Goal: Task Accomplishment & Management: Complete application form

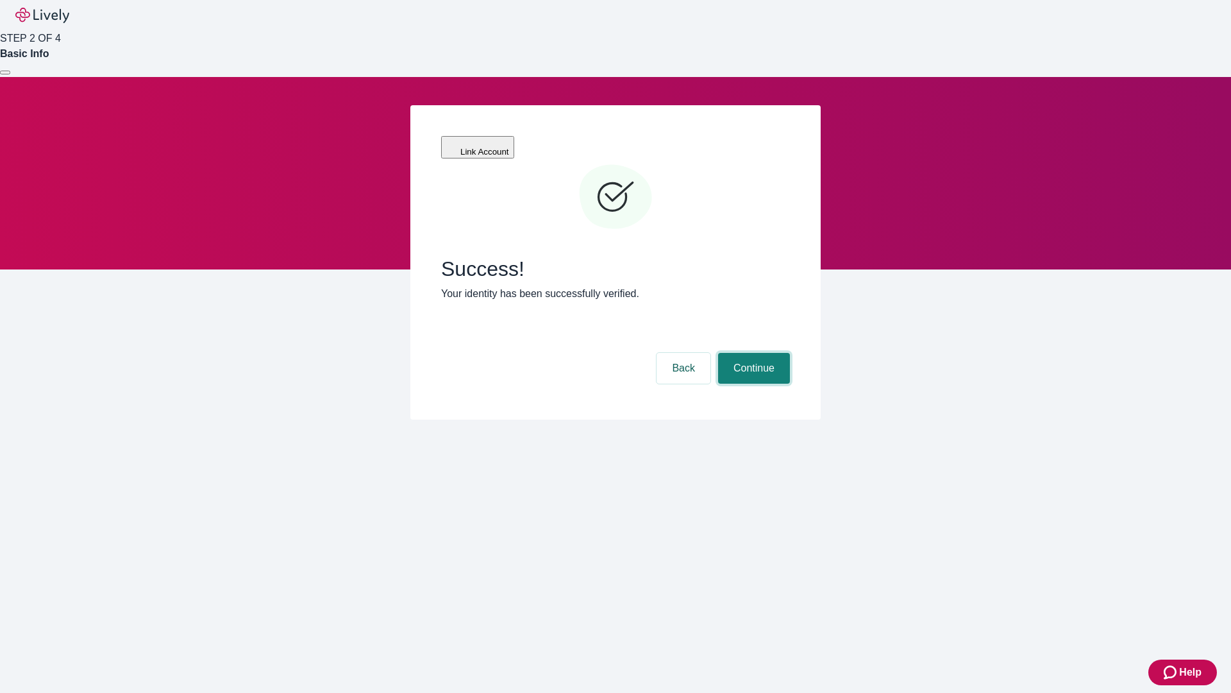
click at [752, 353] on button "Continue" at bounding box center [754, 368] width 72 height 31
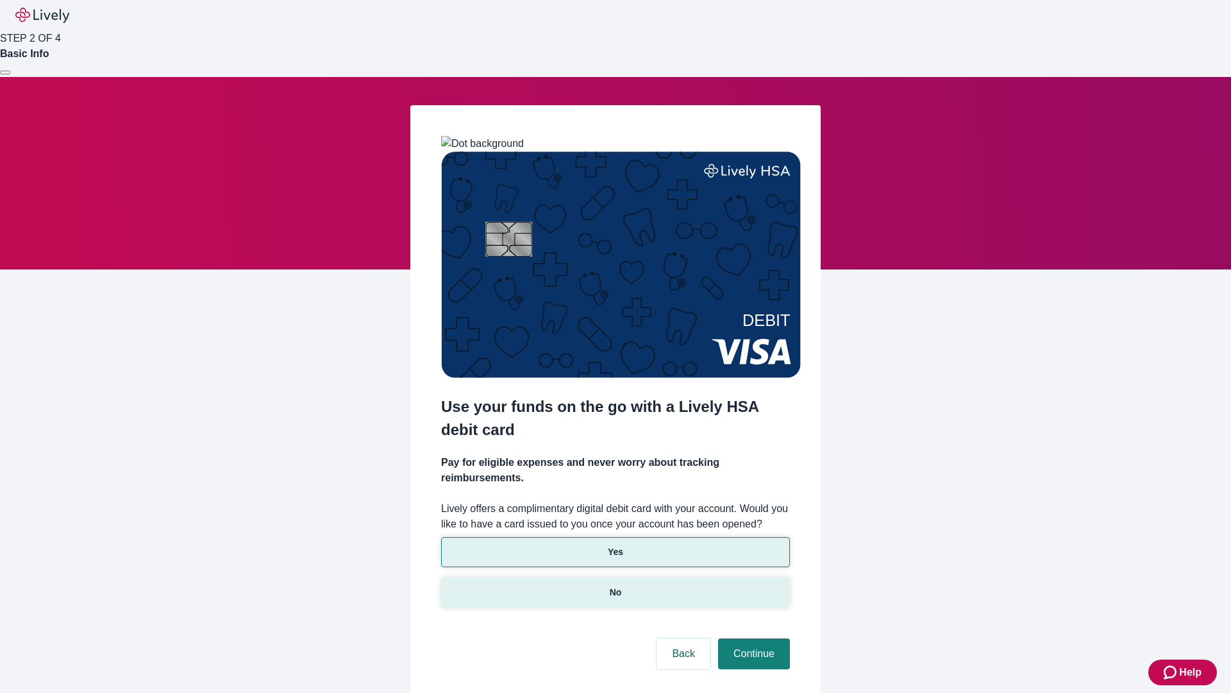
click at [615, 586] on p "No" at bounding box center [616, 592] width 12 height 13
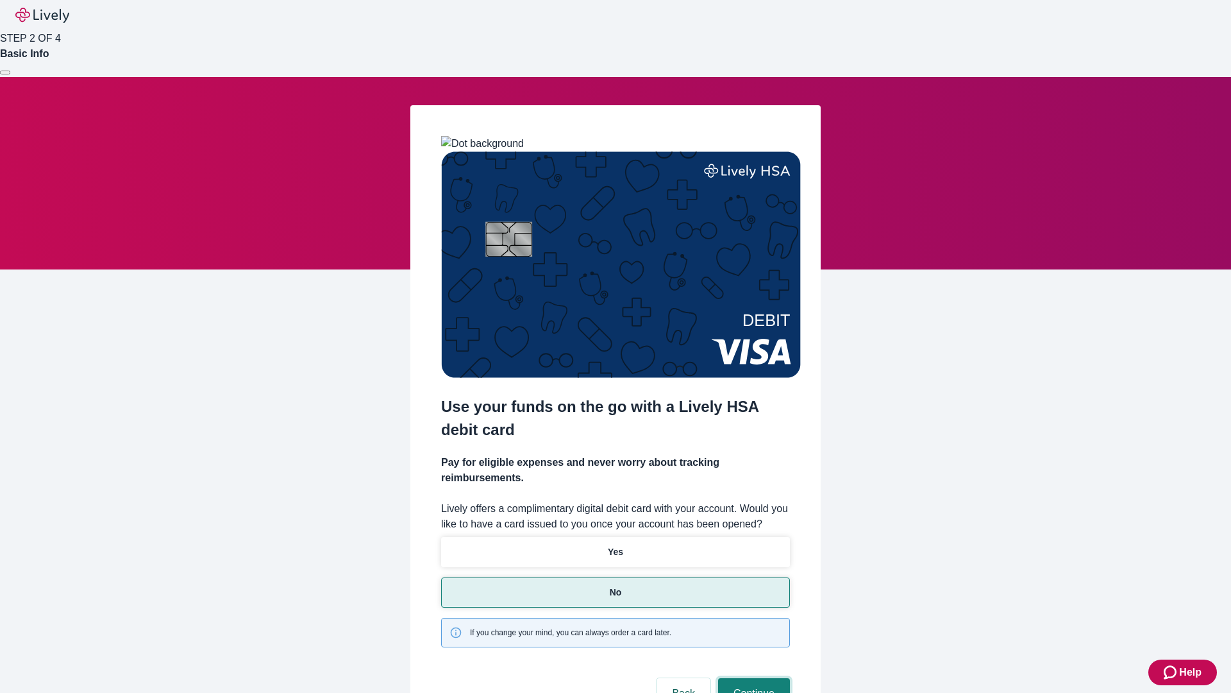
click at [752, 678] on button "Continue" at bounding box center [754, 693] width 72 height 31
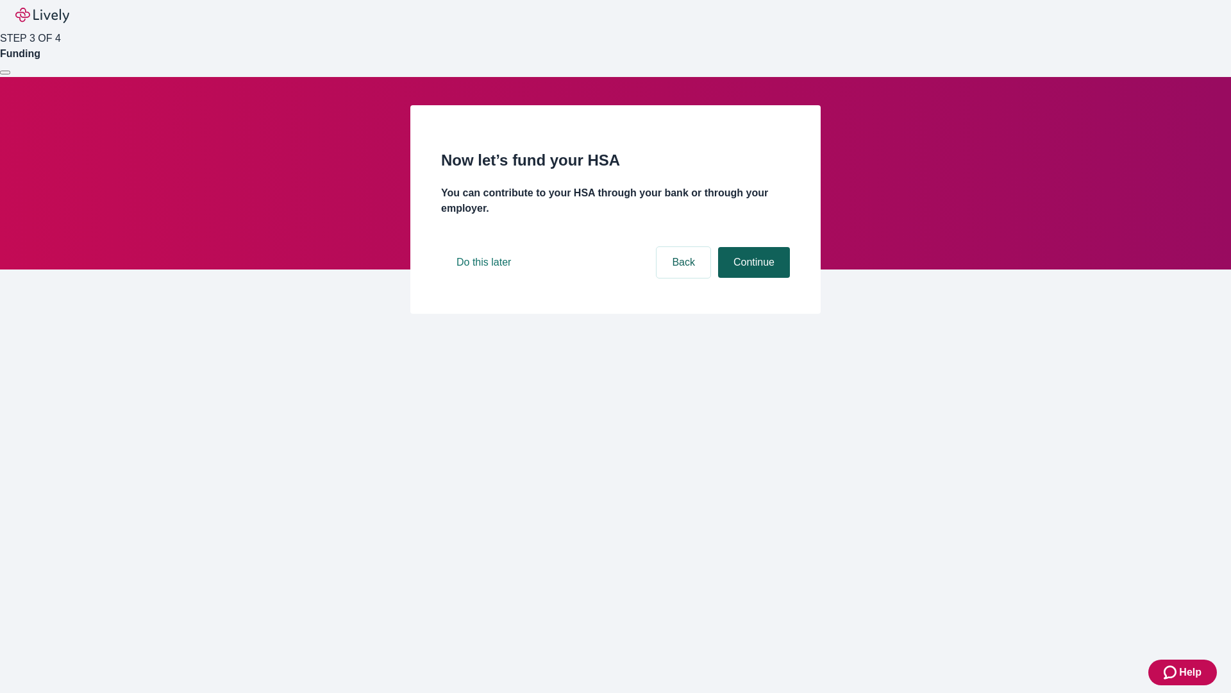
click at [752, 278] on button "Continue" at bounding box center [754, 262] width 72 height 31
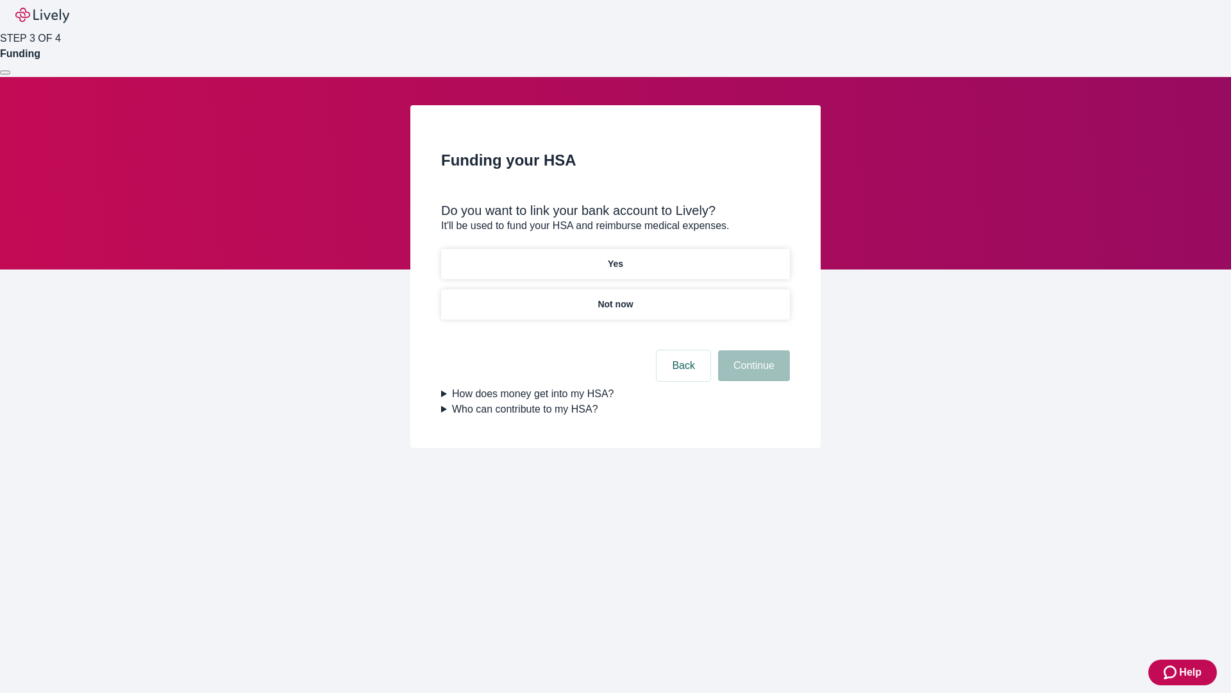
click at [615, 257] on p "Yes" at bounding box center [615, 263] width 15 height 13
click at [752, 350] on button "Continue" at bounding box center [754, 365] width 72 height 31
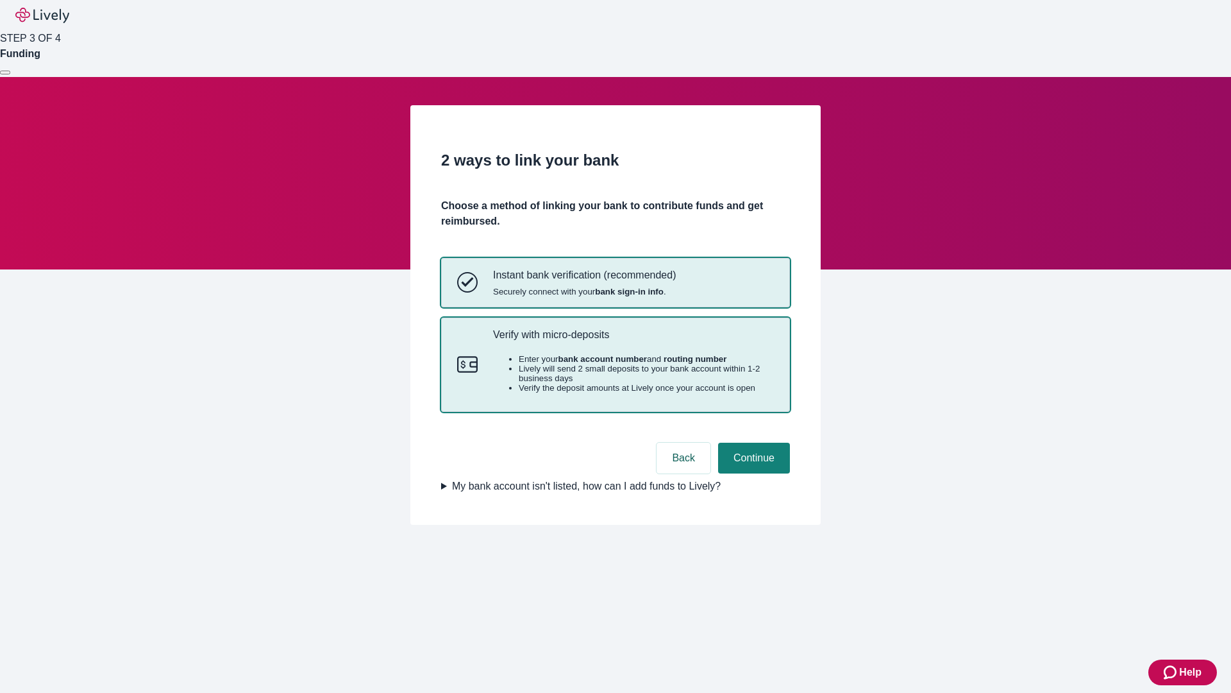
click at [633, 341] on p "Verify with micro-deposits" at bounding box center [633, 334] width 281 height 12
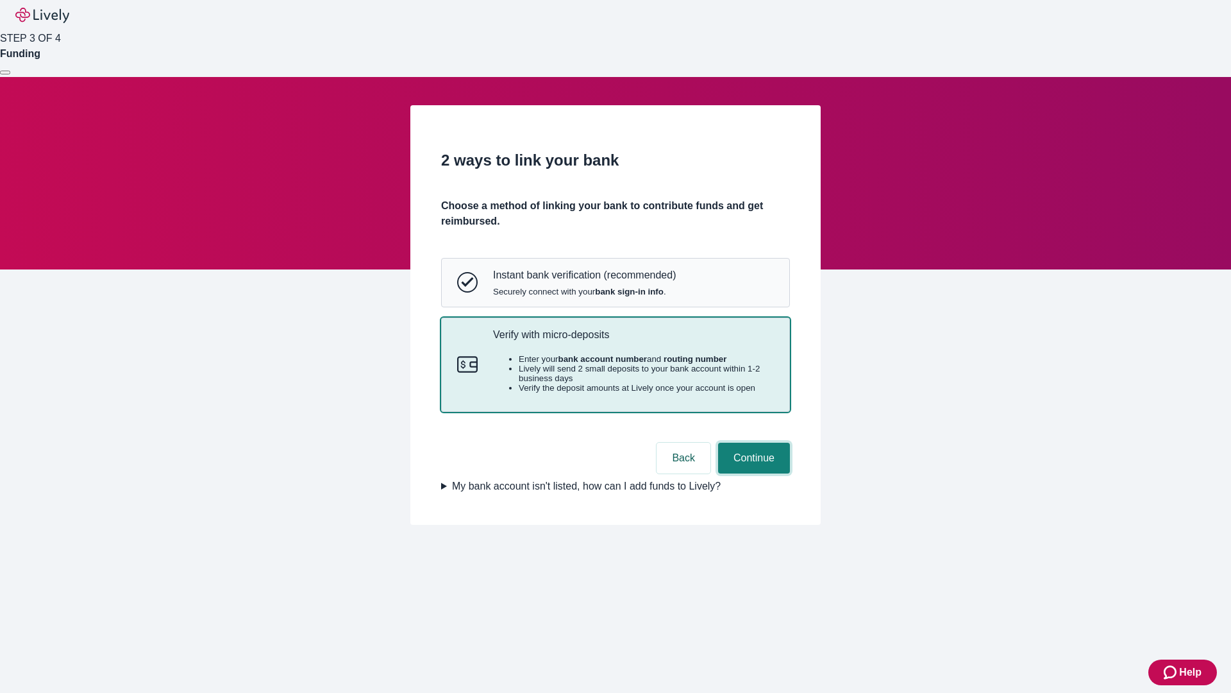
click at [752, 473] on button "Continue" at bounding box center [754, 458] width 72 height 31
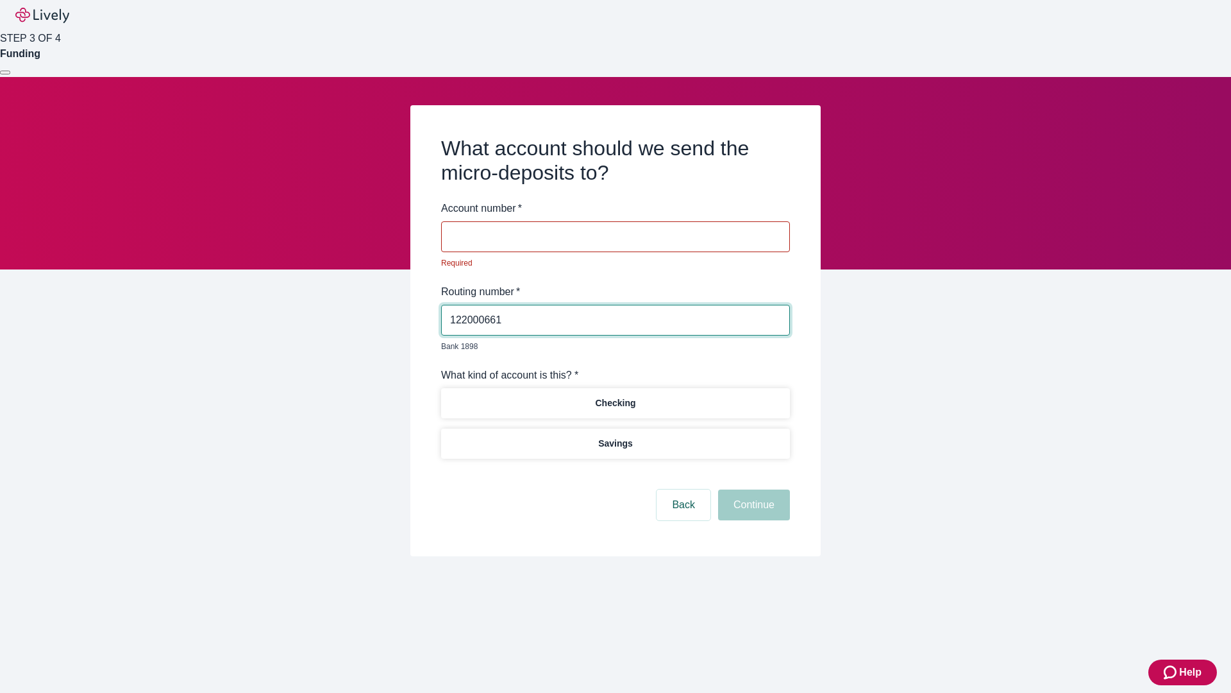
type input "122000661"
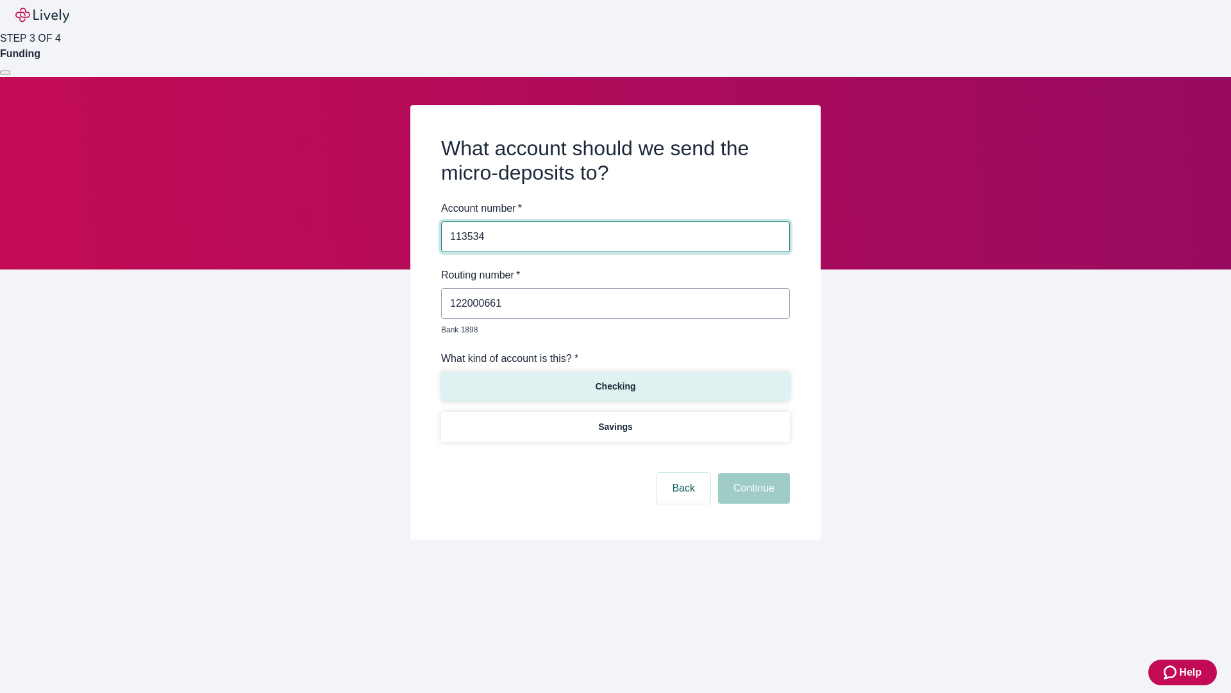
type input "113534"
click at [615, 380] on p "Checking" at bounding box center [615, 386] width 40 height 13
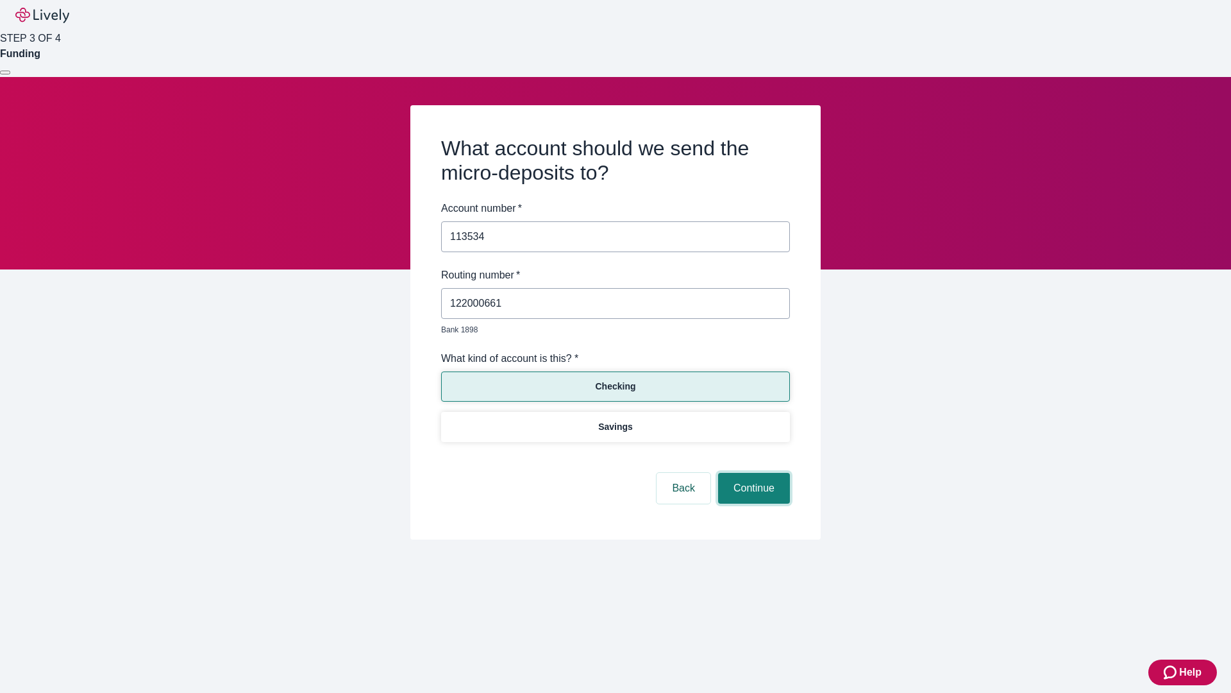
click at [752, 473] on button "Continue" at bounding box center [754, 488] width 72 height 31
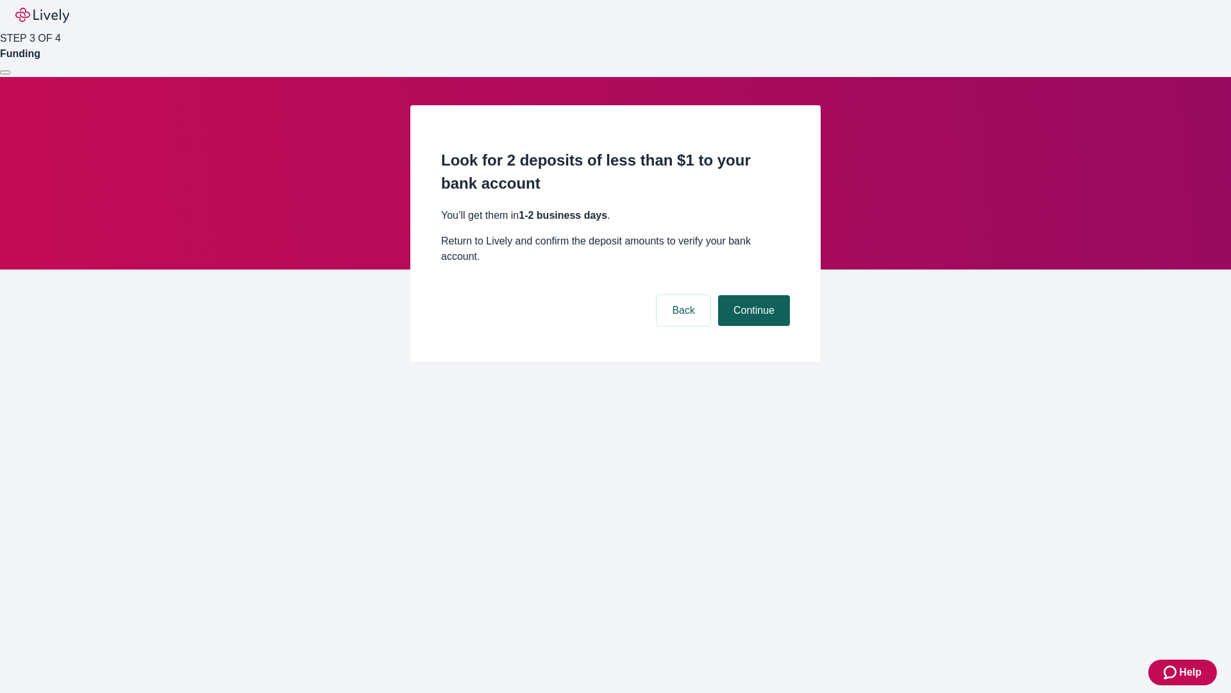
click at [752, 295] on button "Continue" at bounding box center [754, 310] width 72 height 31
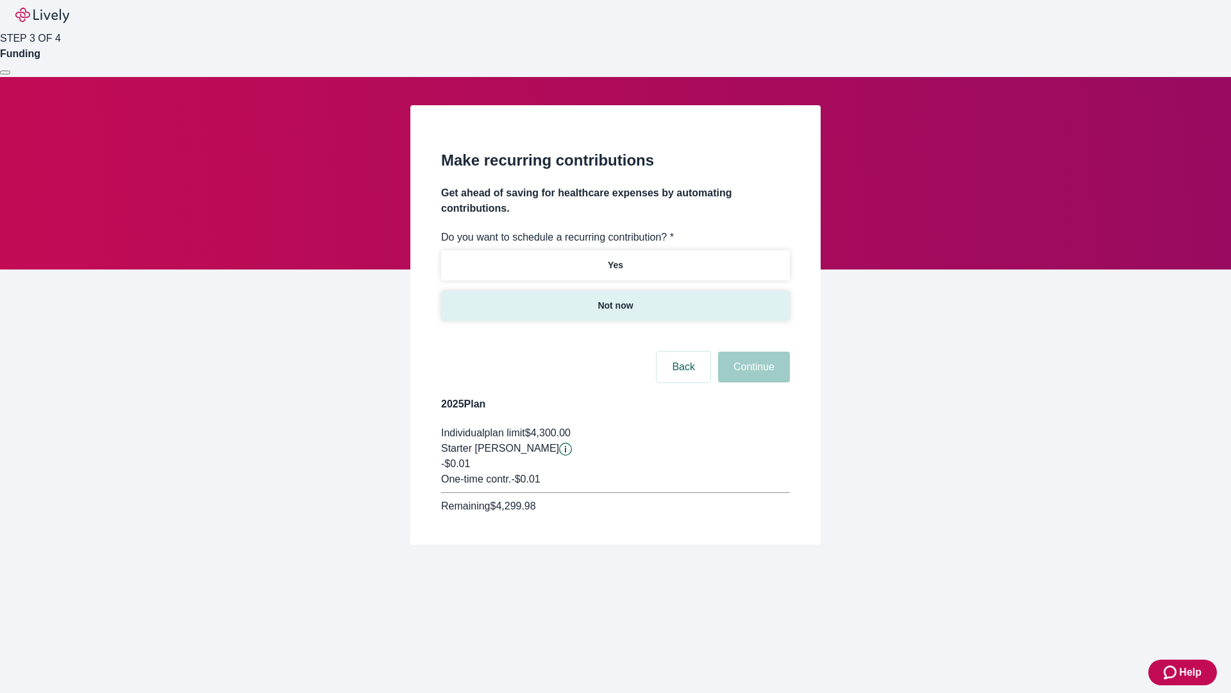
click at [615, 299] on p "Not now" at bounding box center [615, 305] width 35 height 13
click at [752, 351] on button "Continue" at bounding box center [754, 366] width 72 height 31
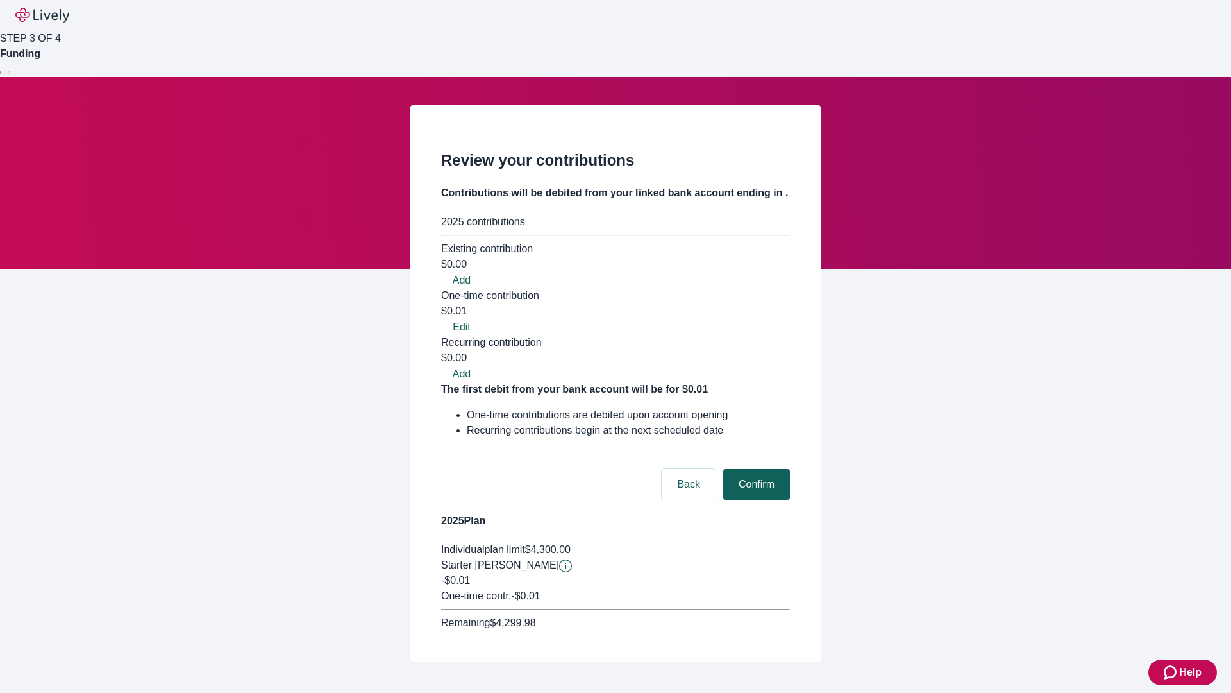
click at [755, 469] on button "Confirm" at bounding box center [756, 484] width 67 height 31
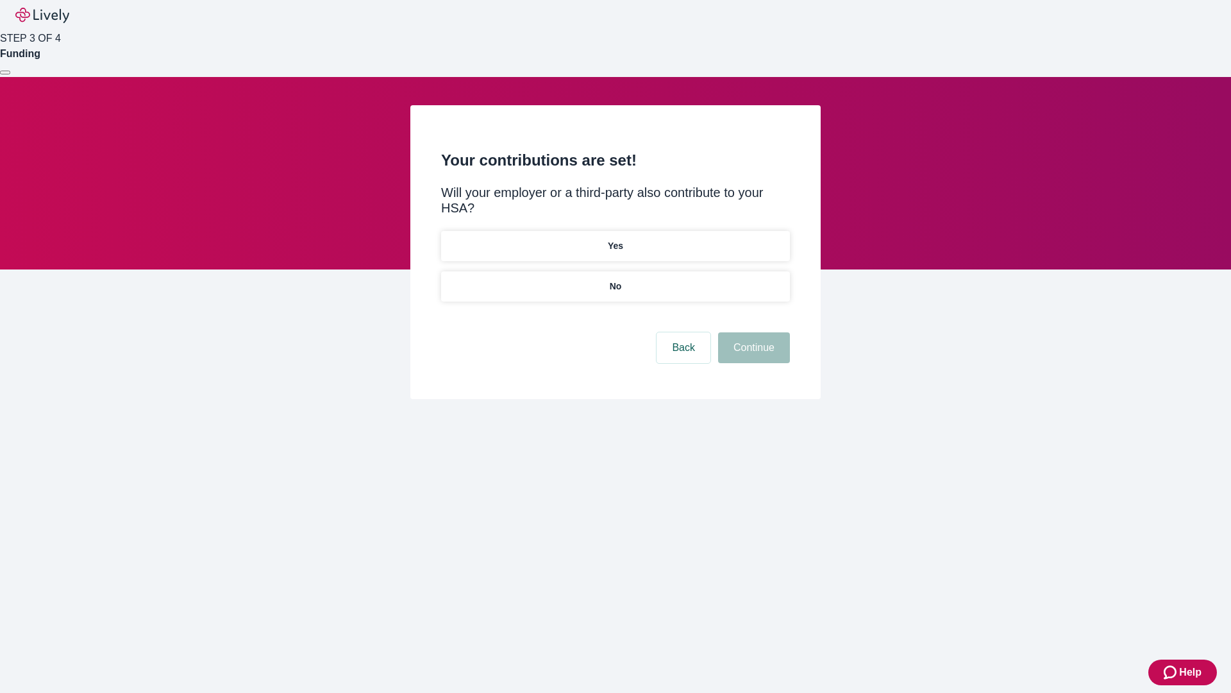
click at [615, 280] on p "No" at bounding box center [616, 286] width 12 height 13
click at [752, 332] on button "Continue" at bounding box center [754, 347] width 72 height 31
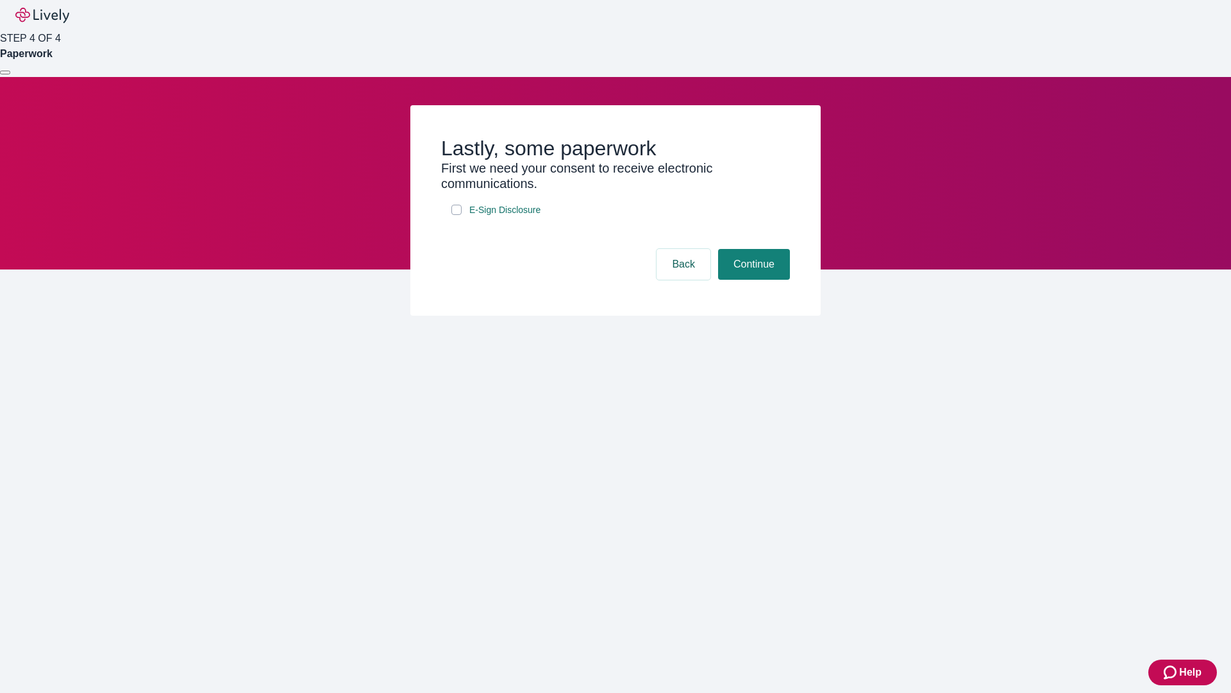
click at [457, 215] on input "E-Sign Disclosure" at bounding box center [456, 210] width 10 height 10
checkbox input "true"
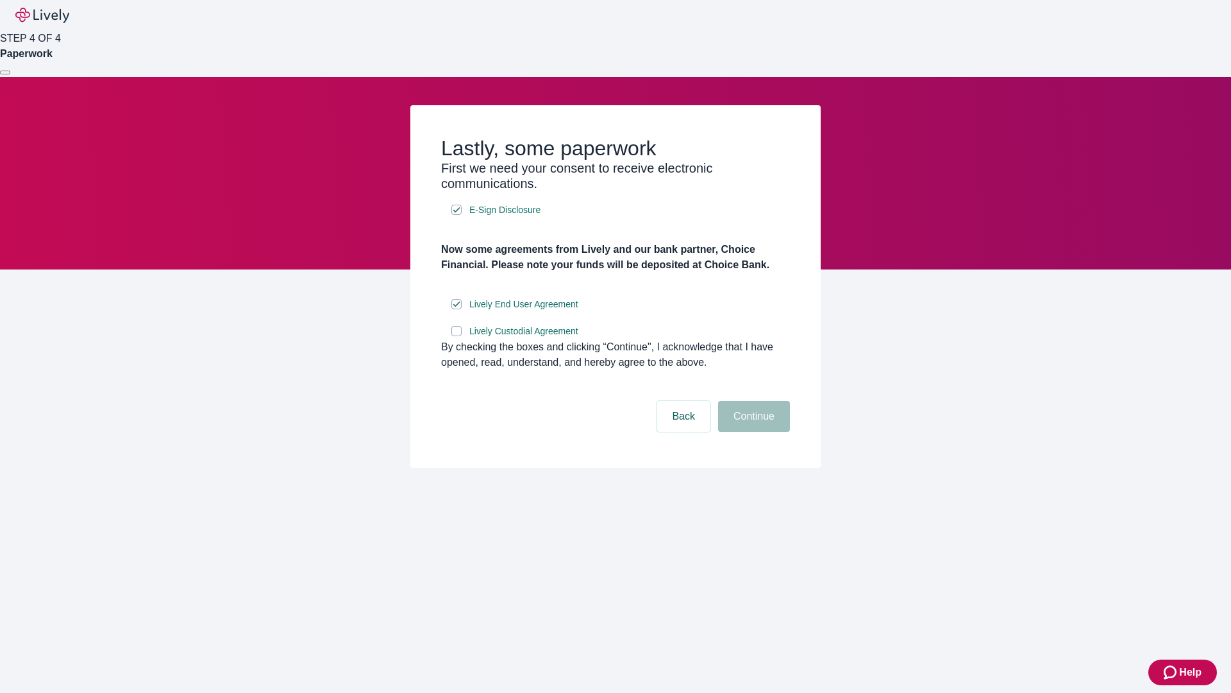
click at [457, 336] on input "Lively Custodial Agreement" at bounding box center [456, 331] width 10 height 10
checkbox input "true"
click at [752, 432] on button "Continue" at bounding box center [754, 416] width 72 height 31
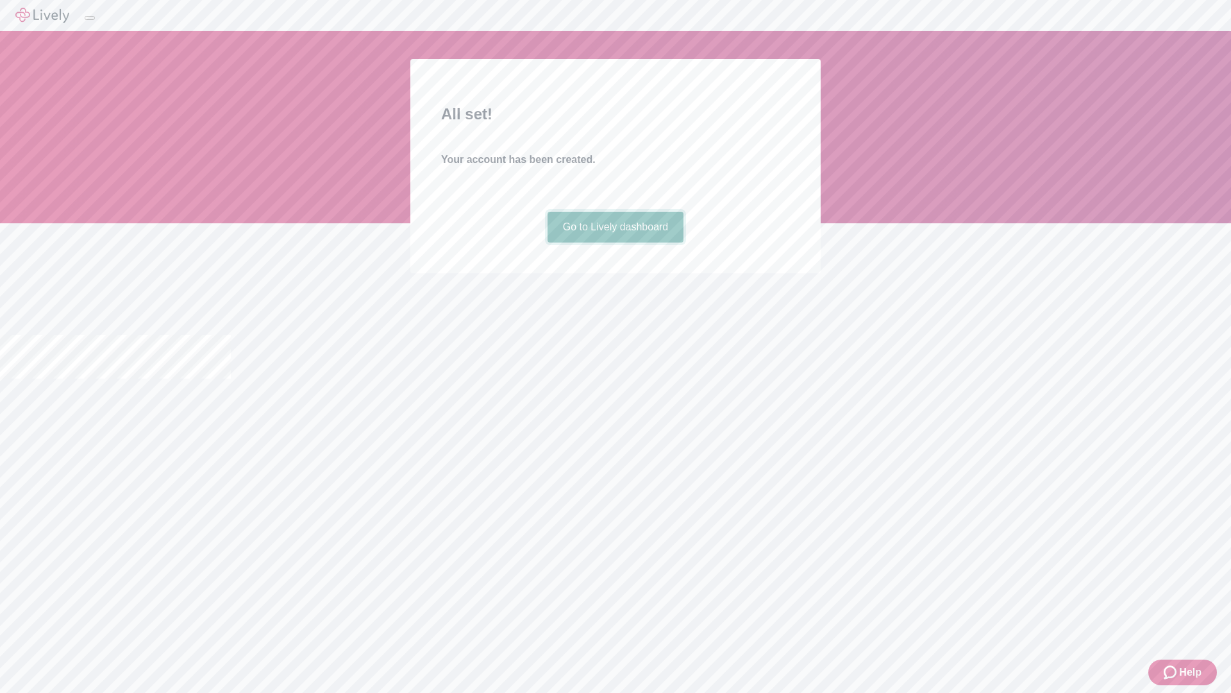
click at [615, 242] on link "Go to Lively dashboard" at bounding box center [616, 227] width 137 height 31
